Goal: Task Accomplishment & Management: Use online tool/utility

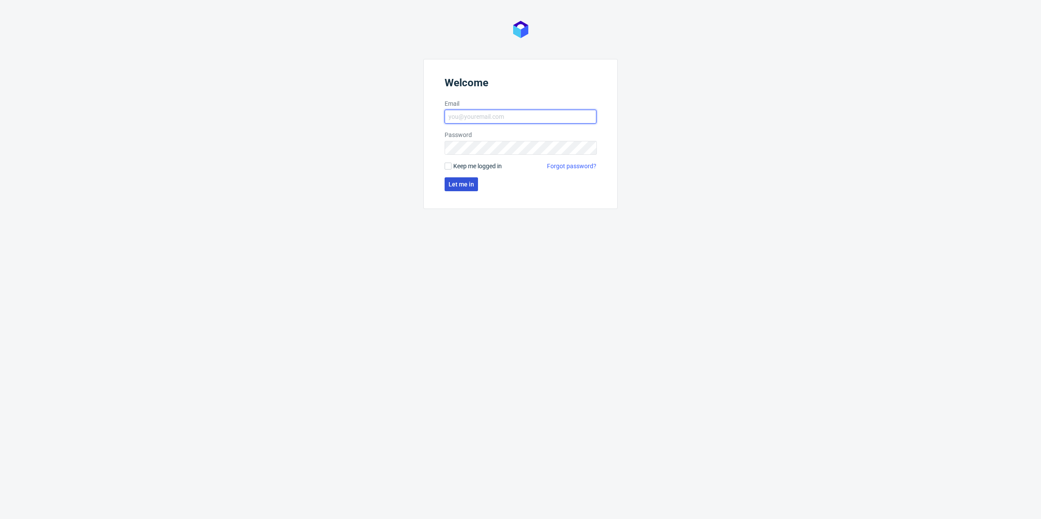
type input "antonina.plotek@packhelp.com"
click at [467, 182] on span "Let me in" at bounding box center [461, 184] width 26 height 6
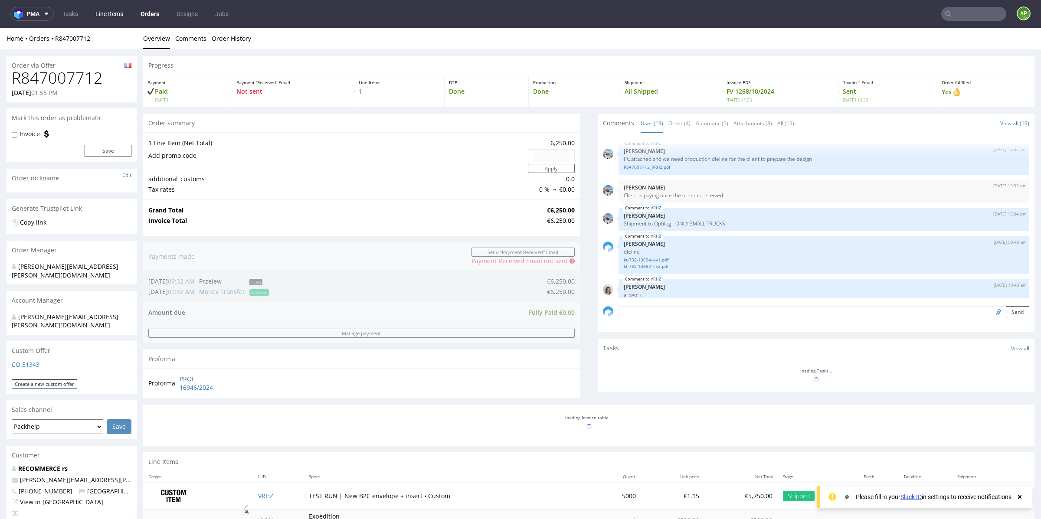
click at [121, 17] on link "Line Items" at bounding box center [109, 14] width 38 height 14
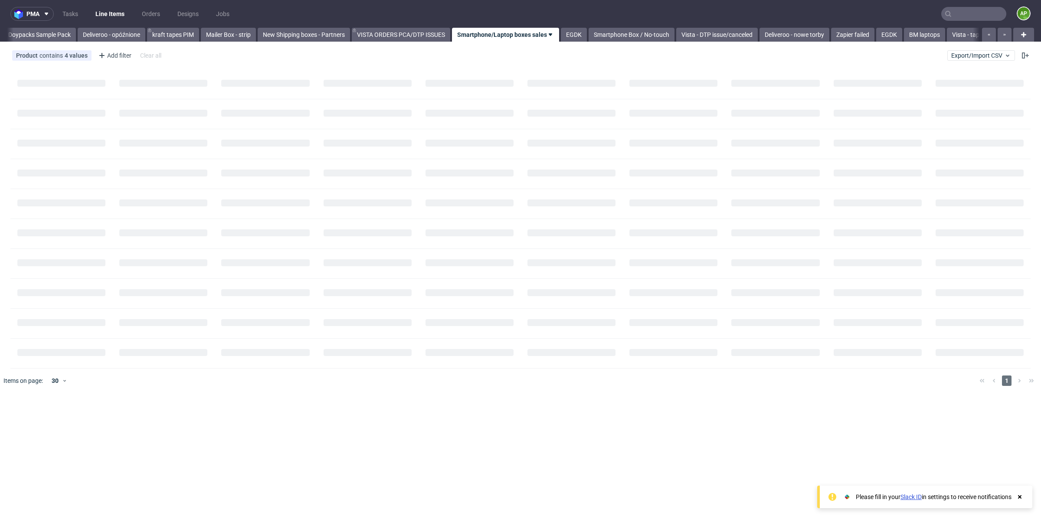
scroll to position [0, 39]
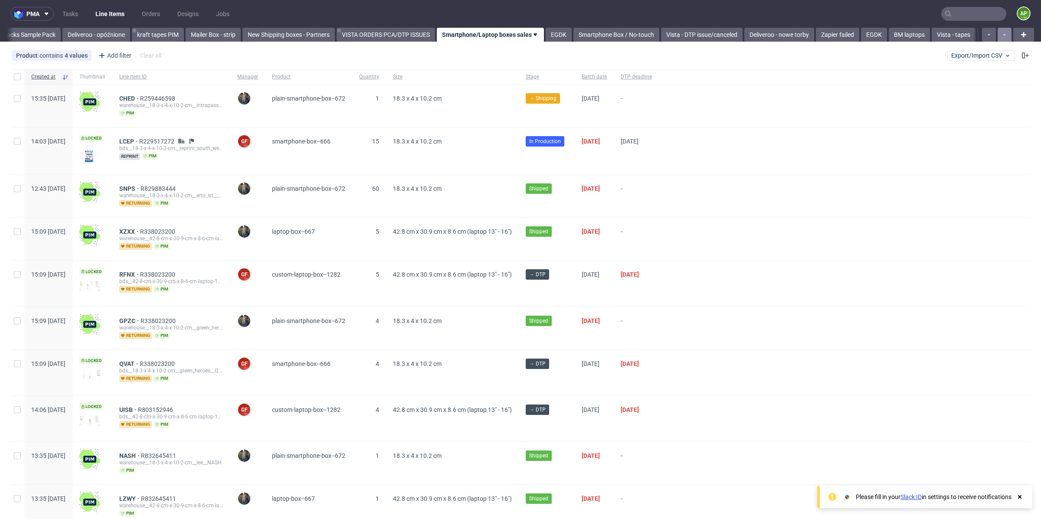
click at [1002, 33] on icon "button" at bounding box center [1003, 34] width 3 height 7
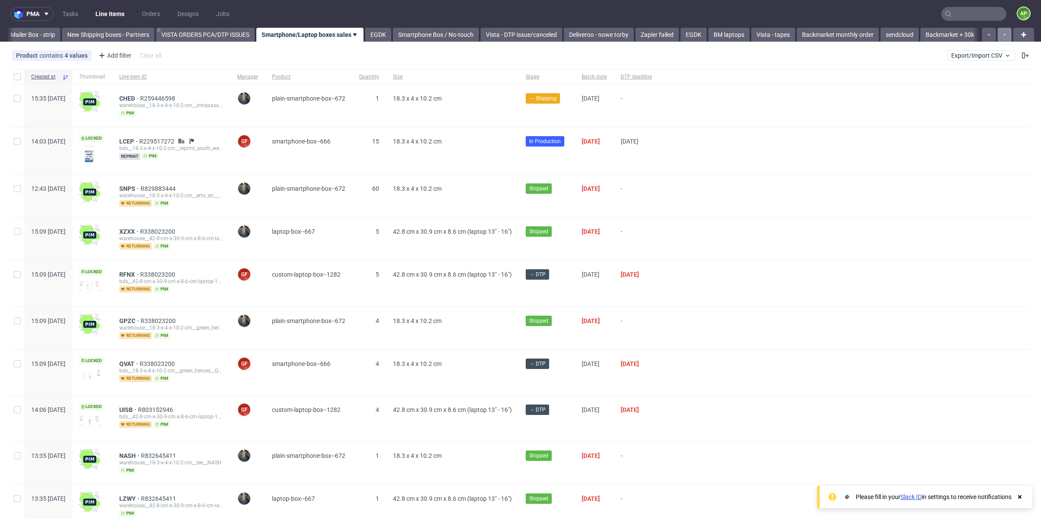
scroll to position [0, 232]
click at [996, 33] on div at bounding box center [995, 35] width 31 height 14
click at [941, 32] on link "Backmarket + 30k" at bounding box center [949, 35] width 59 height 14
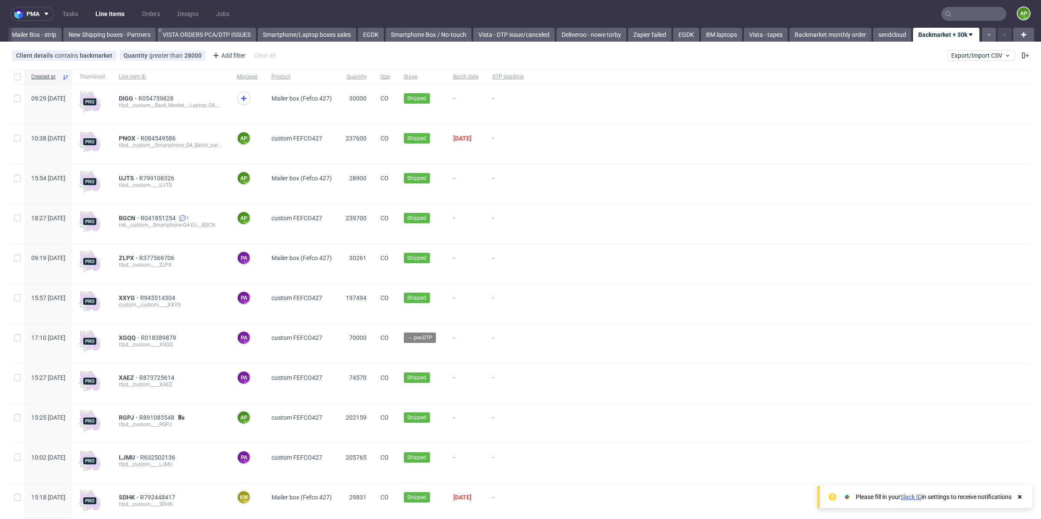
scroll to position [791, 0]
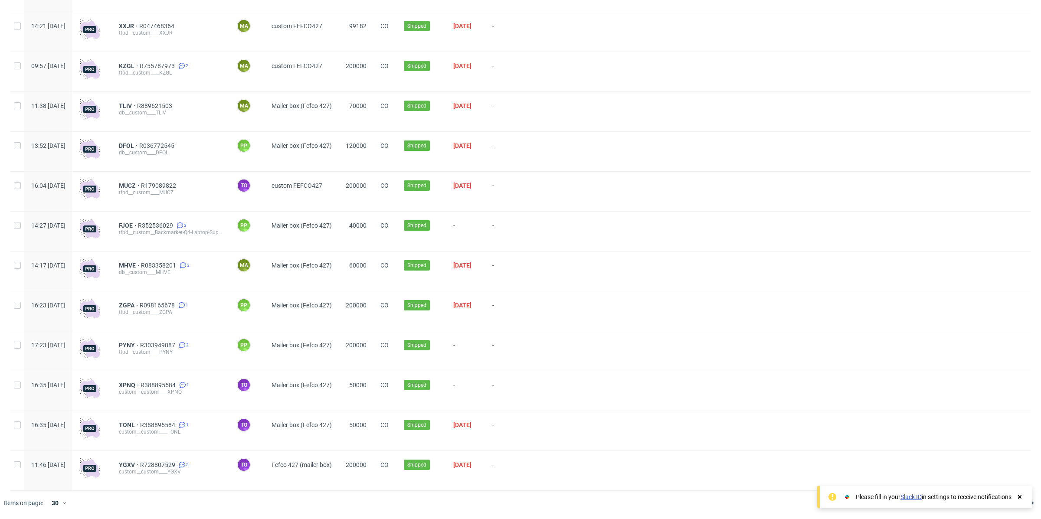
click at [1019, 495] on icon at bounding box center [1020, 496] width 8 height 7
click at [1002, 503] on span "2" at bounding box center [1007, 503] width 10 height 10
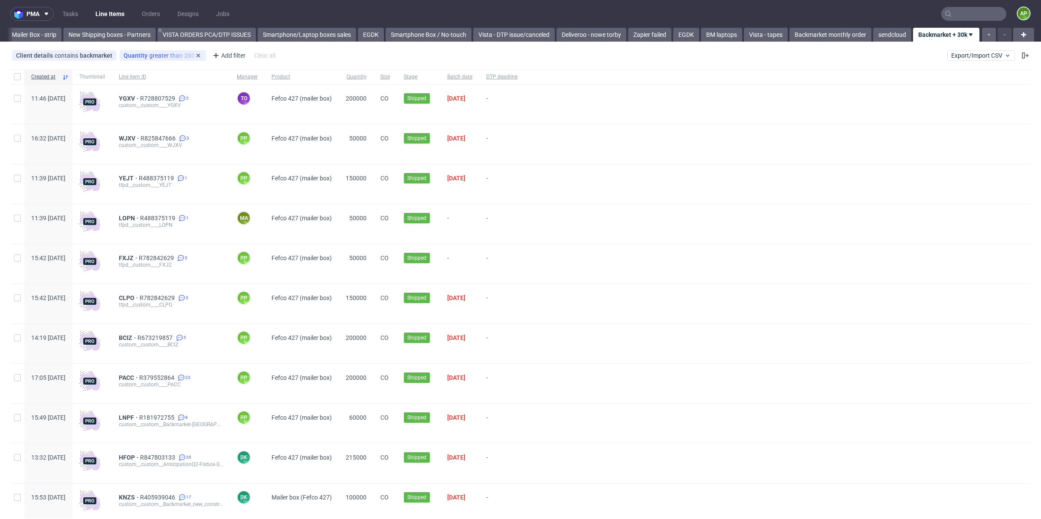
click at [171, 56] on div "Quantity greater than 28000" at bounding box center [163, 55] width 78 height 7
drag, startPoint x: 168, startPoint y: 92, endPoint x: 83, endPoint y: 92, distance: 85.0
click at [84, 92] on body "pma Tasks Line Items Orders Designs Jobs AP All Doypacks Sample Pack Deliveroo …" at bounding box center [520, 259] width 1041 height 519
click at [187, 53] on div "Quantity greater than 28000" at bounding box center [163, 55] width 78 height 7
click at [164, 92] on input "28000" at bounding box center [173, 94] width 104 height 14
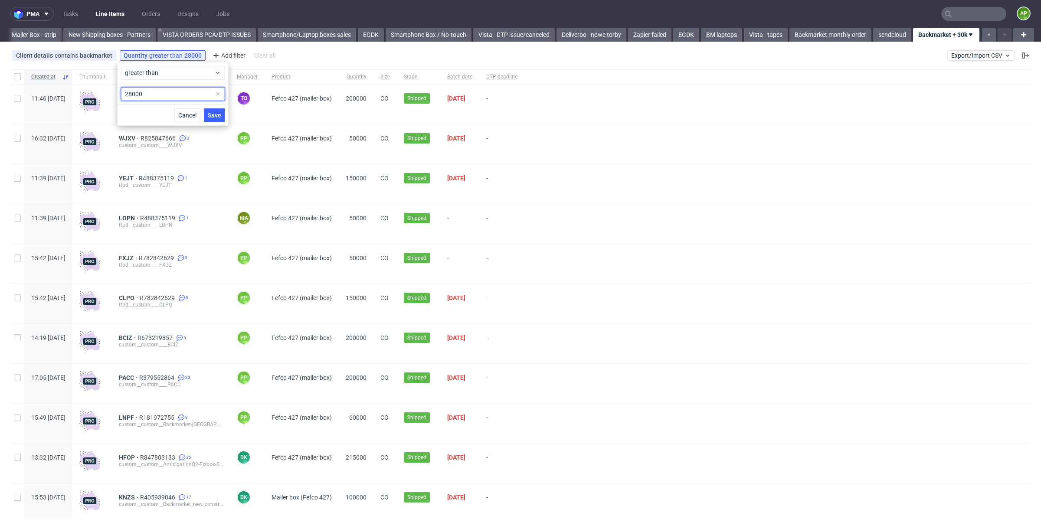
click at [164, 92] on input "28000" at bounding box center [173, 94] width 104 height 14
type input "10000"
click at [215, 119] on button "Save" at bounding box center [214, 115] width 21 height 14
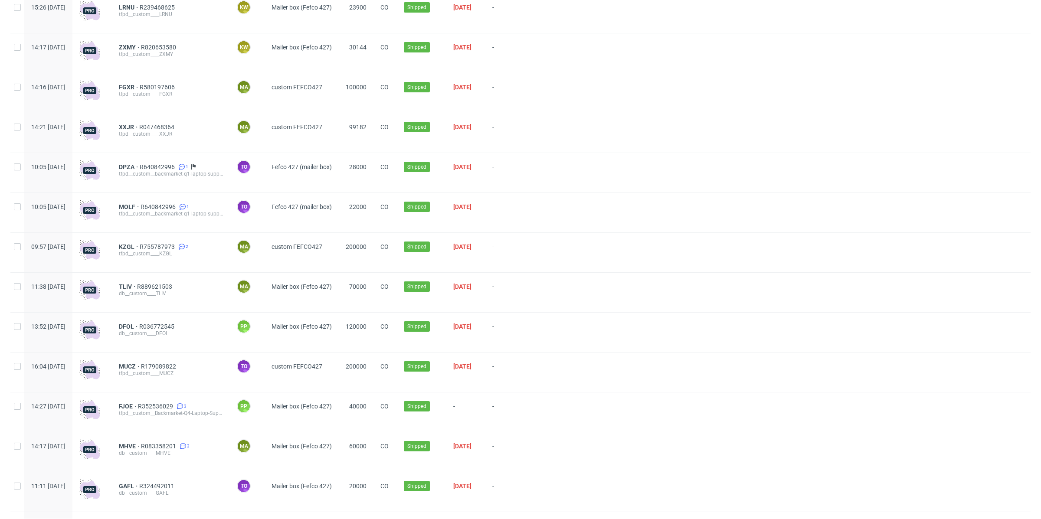
scroll to position [754, 0]
click at [140, 208] on span "MOLF" at bounding box center [130, 207] width 22 height 7
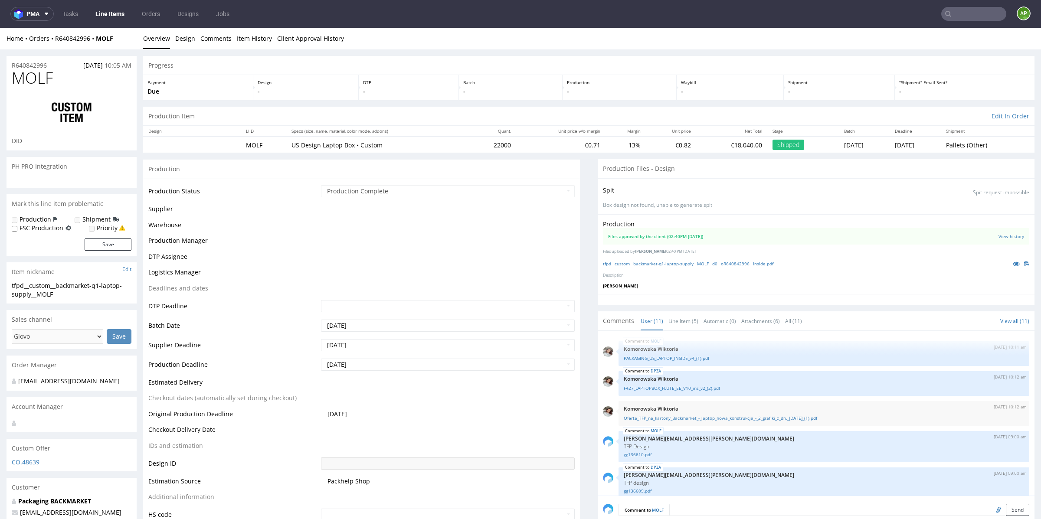
scroll to position [179, 0]
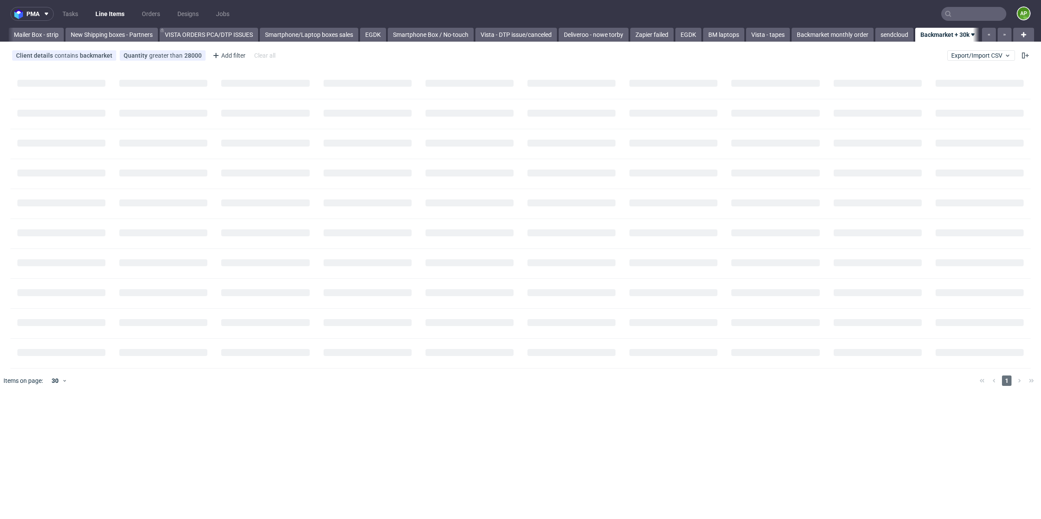
scroll to position [0, 224]
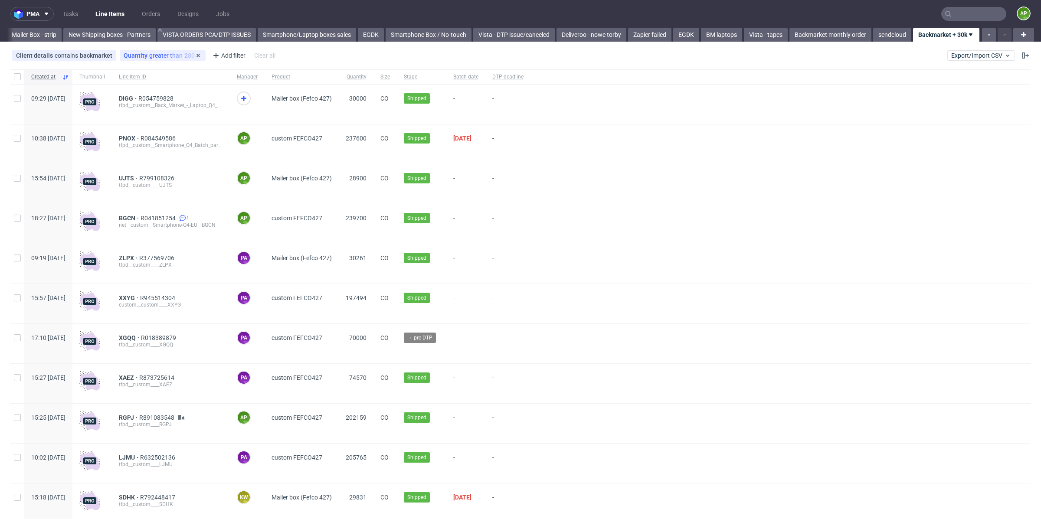
click at [149, 54] on span "greater than" at bounding box center [166, 55] width 35 height 7
click at [162, 100] on input "28000" at bounding box center [173, 94] width 104 height 14
type input "10000"
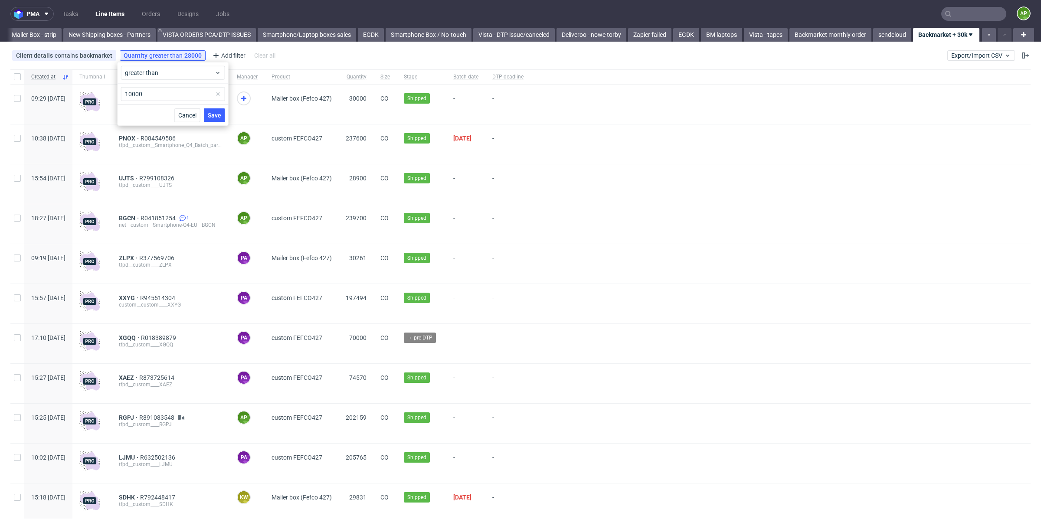
click at [211, 116] on span "Save" at bounding box center [214, 115] width 13 height 6
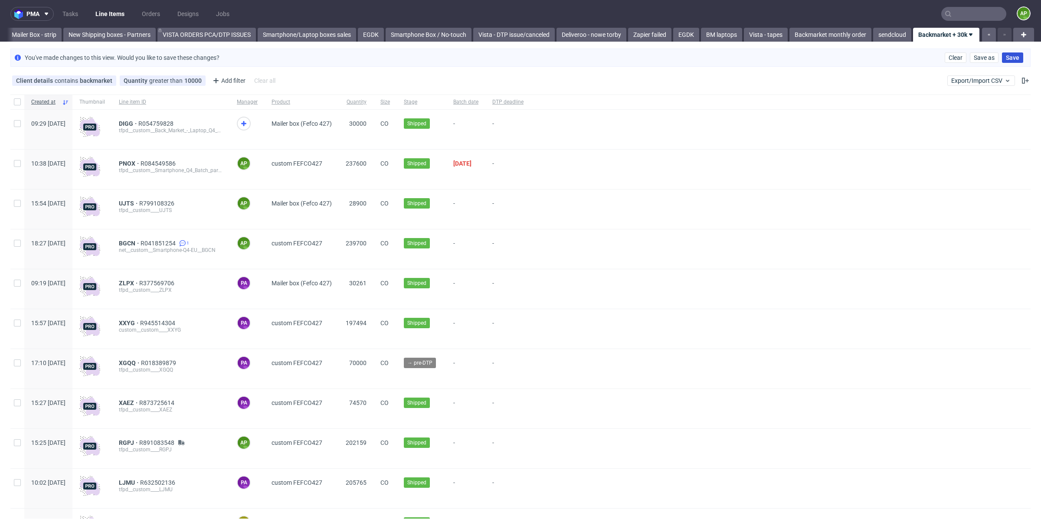
click at [1006, 60] on span "Save" at bounding box center [1012, 58] width 13 height 6
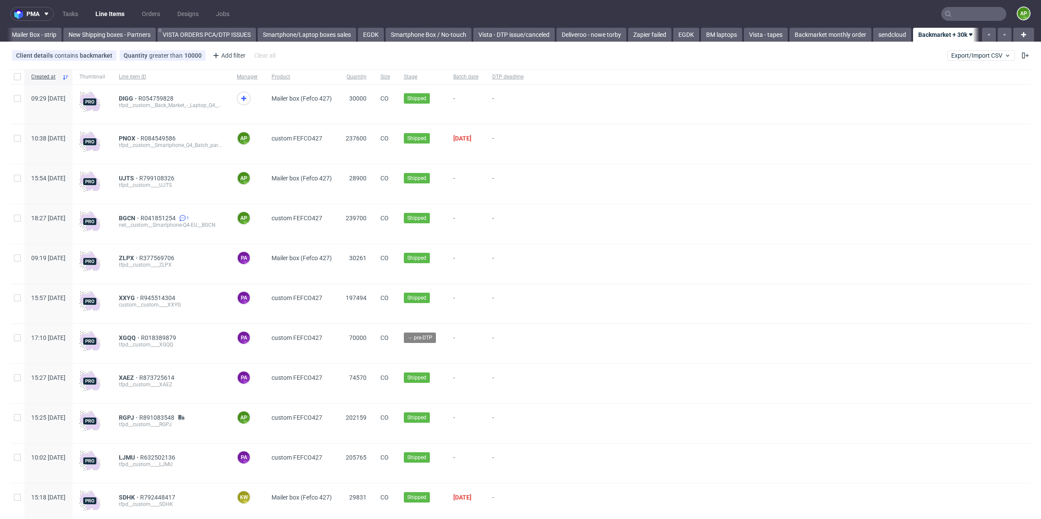
scroll to position [0, 232]
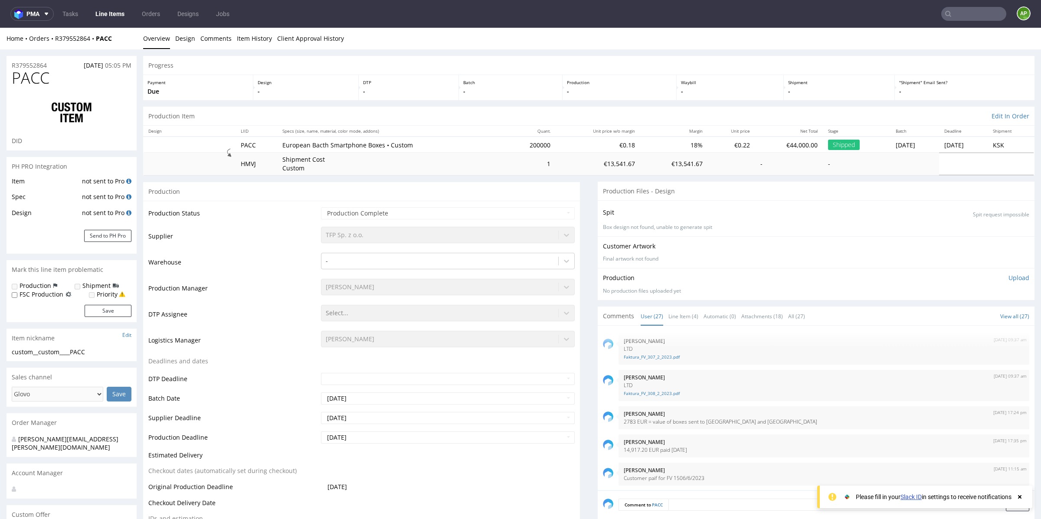
click at [597, 142] on td "€0.18" at bounding box center [597, 145] width 85 height 16
click at [708, 146] on td "€0.22" at bounding box center [732, 145] width 48 height 16
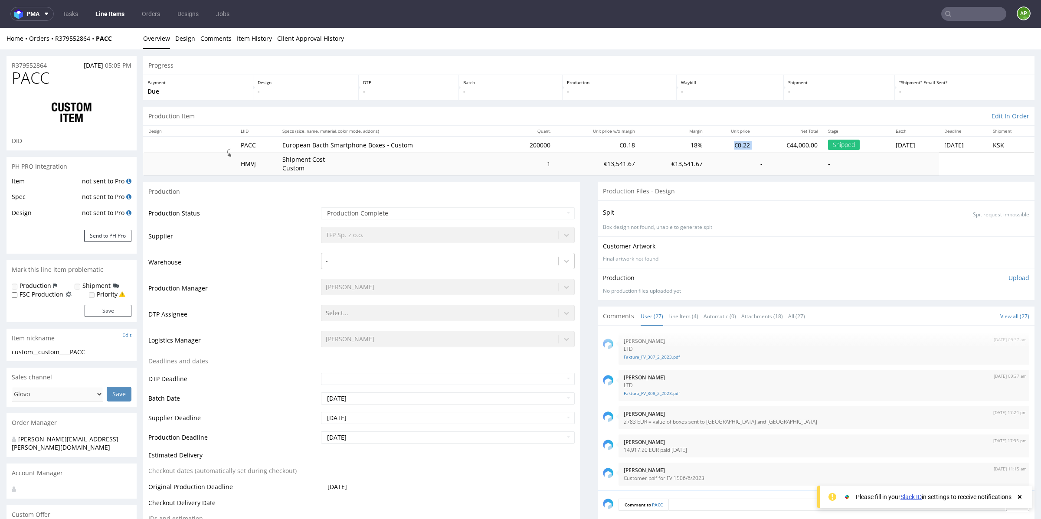
click at [708, 146] on td "€0.22" at bounding box center [732, 145] width 48 height 16
copy td "€0.22"
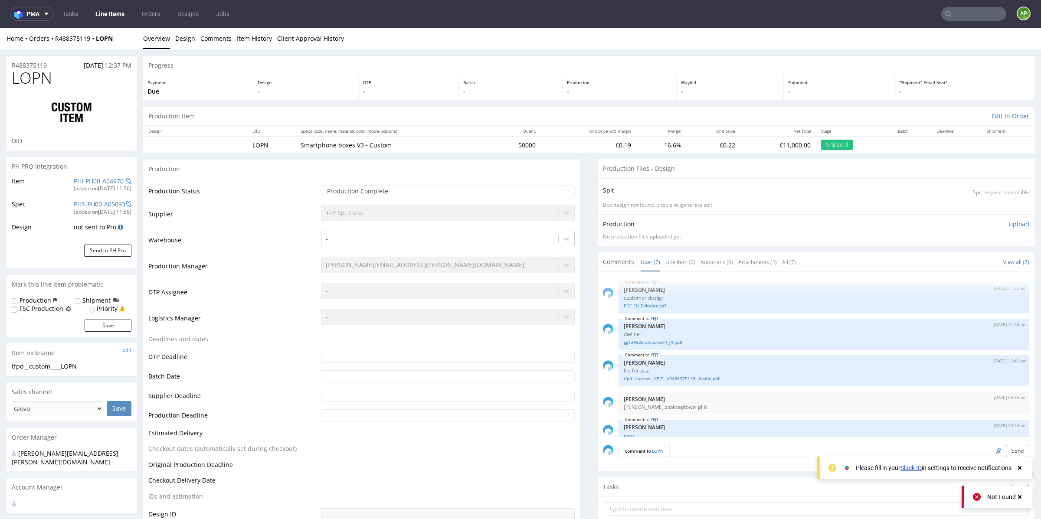
scroll to position [69, 0]
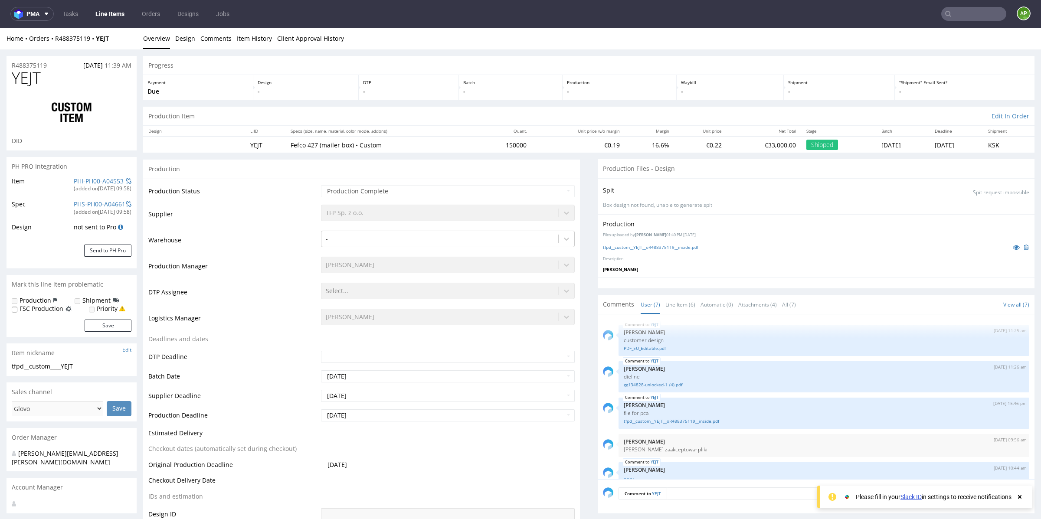
scroll to position [69, 0]
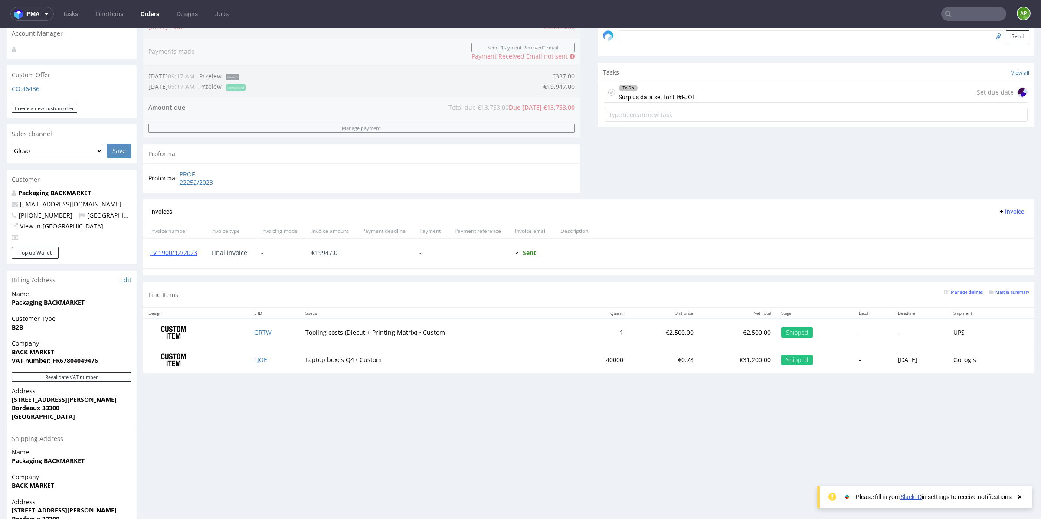
scroll to position [277, 0]
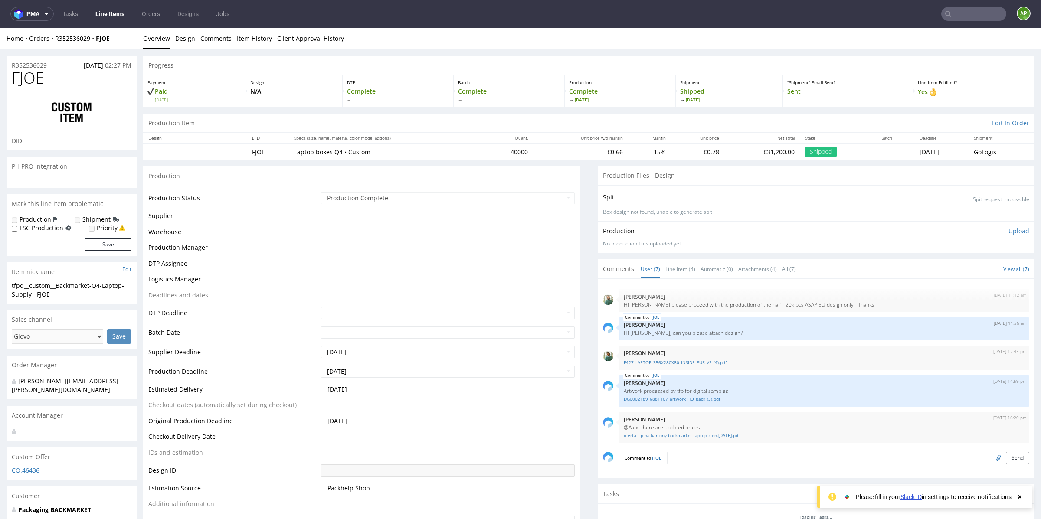
scroll to position [63, 0]
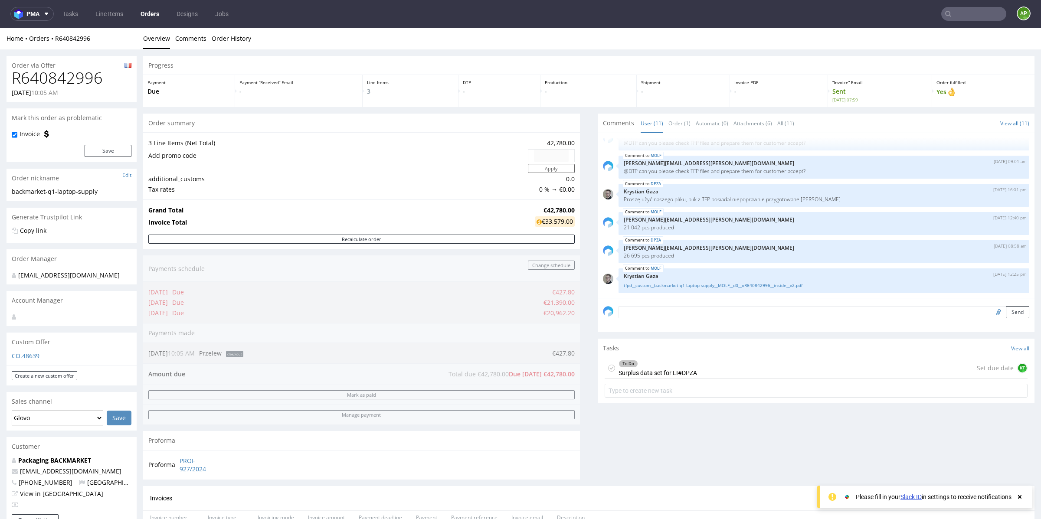
scroll to position [336, 0]
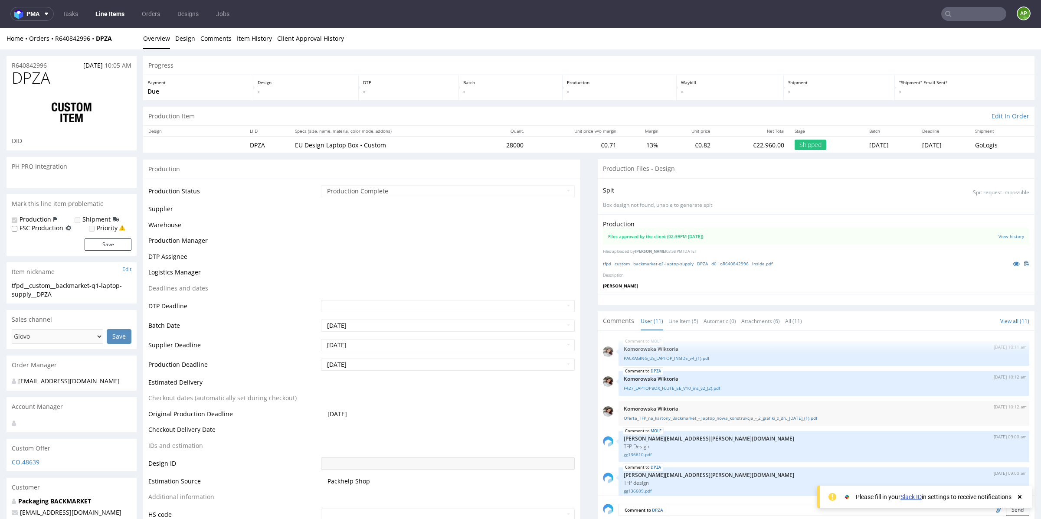
scroll to position [179, 0]
